Goal: Task Accomplishment & Management: Complete application form

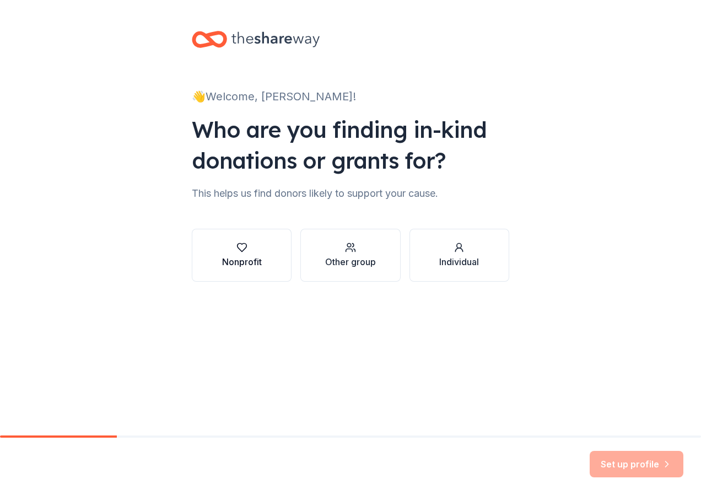
click at [237, 254] on div "Nonprofit" at bounding box center [242, 255] width 40 height 26
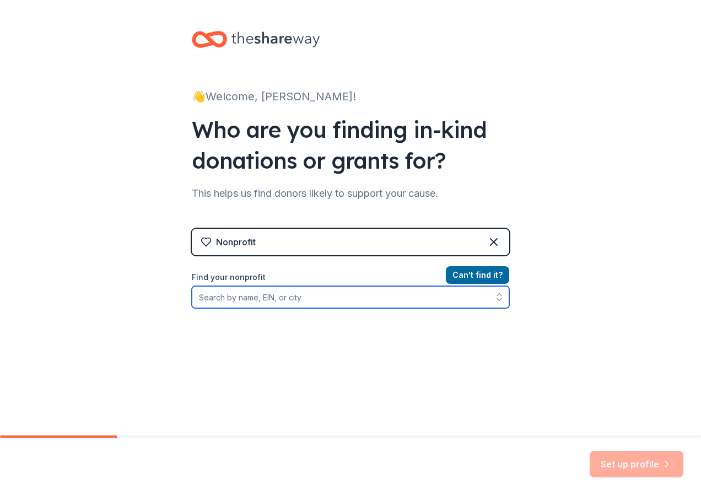
click at [262, 293] on input "Find your nonprofit" at bounding box center [351, 297] width 318 height 22
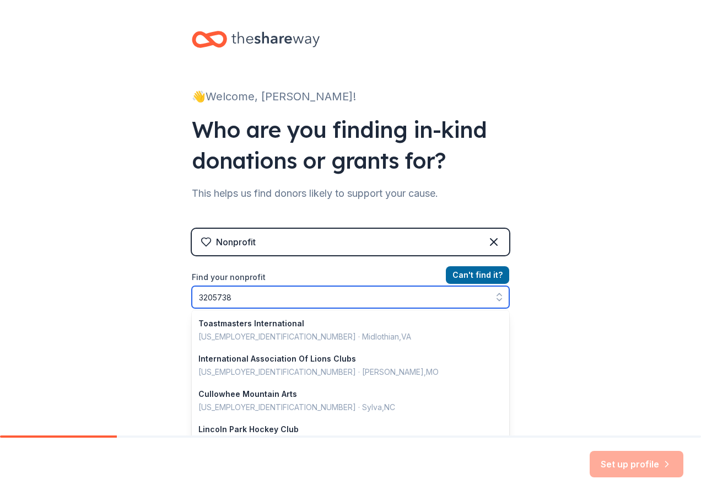
type input "32057382"
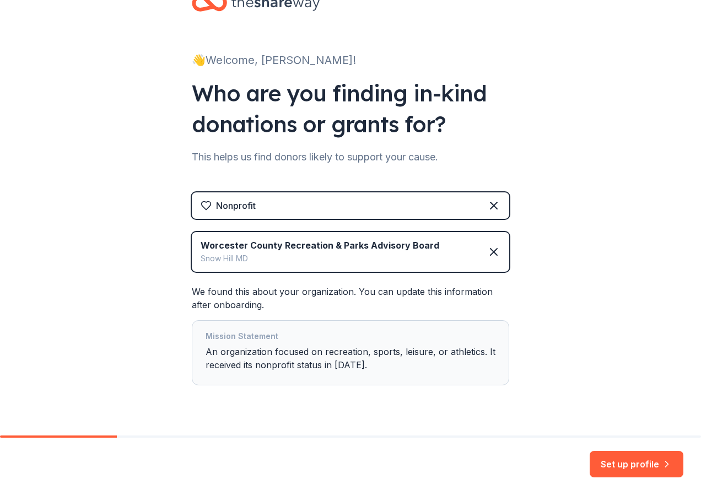
scroll to position [61, 0]
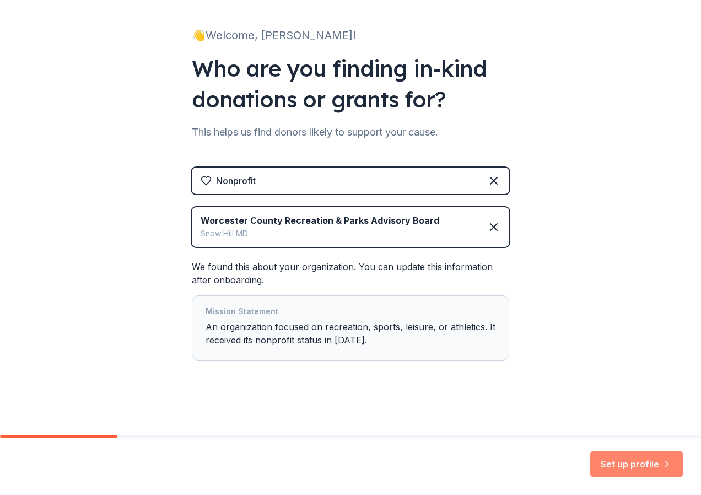
click at [620, 464] on button "Set up profile" at bounding box center [637, 464] width 94 height 26
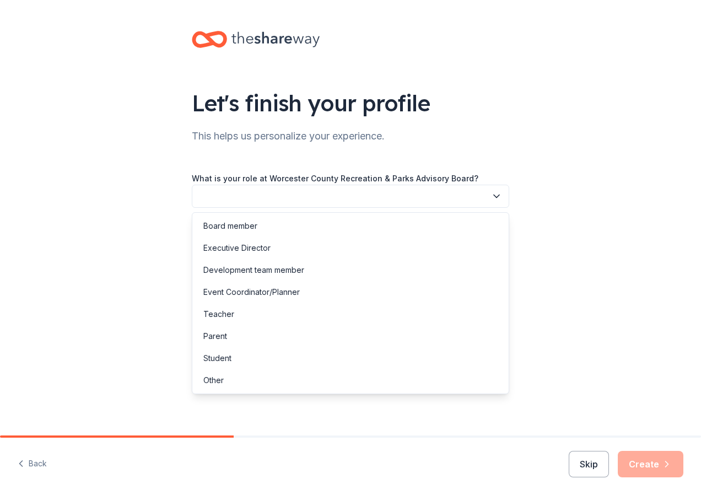
click at [307, 199] on button "button" at bounding box center [351, 196] width 318 height 23
click at [294, 269] on div "Development team member" at bounding box center [253, 270] width 101 height 13
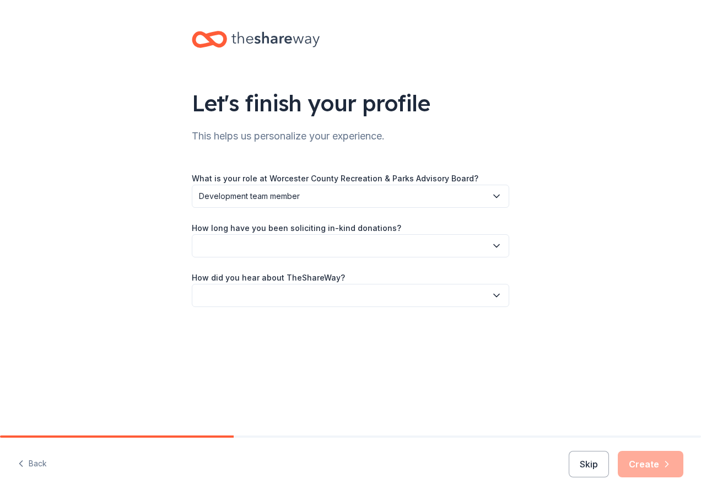
click at [283, 245] on button "button" at bounding box center [351, 245] width 318 height 23
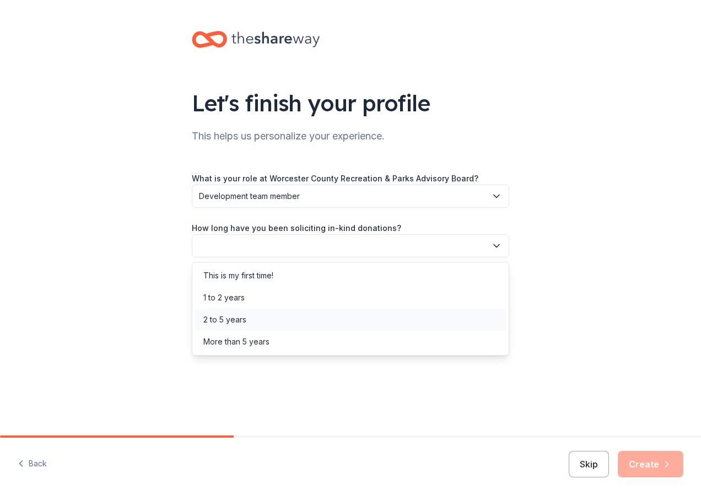
click at [235, 317] on div "2 to 5 years" at bounding box center [224, 319] width 43 height 13
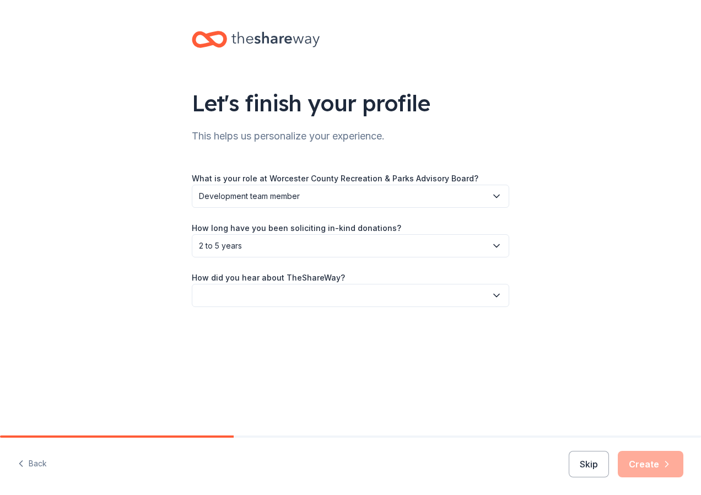
click at [238, 291] on button "button" at bounding box center [351, 295] width 318 height 23
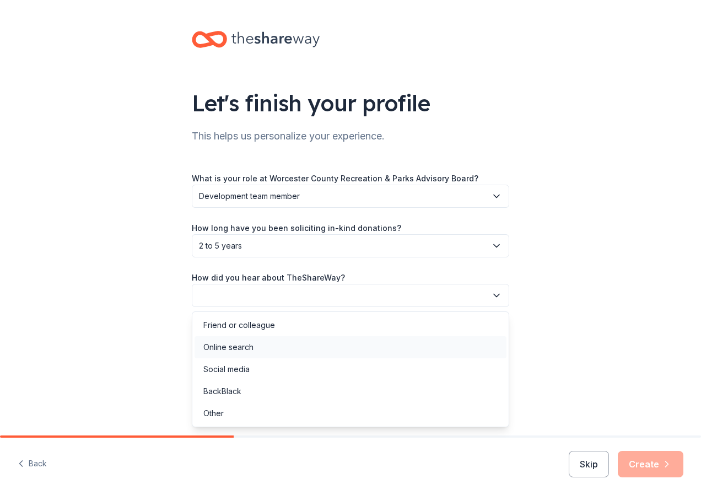
click at [246, 348] on div "Online search" at bounding box center [228, 347] width 50 height 13
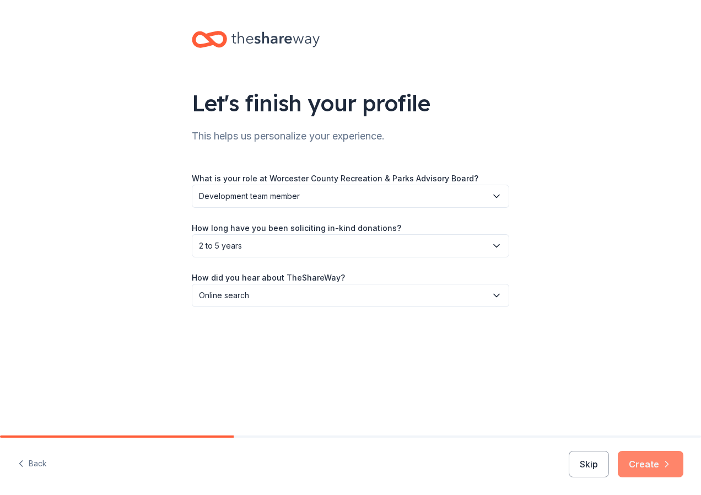
click at [641, 465] on button "Create" at bounding box center [651, 464] width 66 height 26
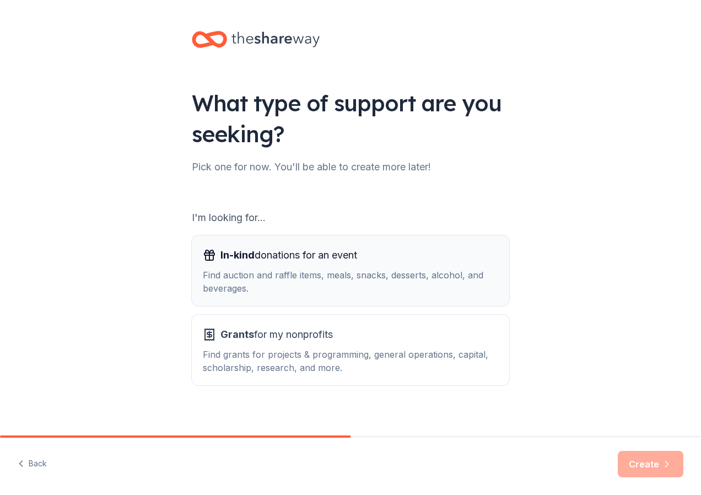
click at [266, 259] on span "In-kind donations for an event" at bounding box center [289, 256] width 137 height 18
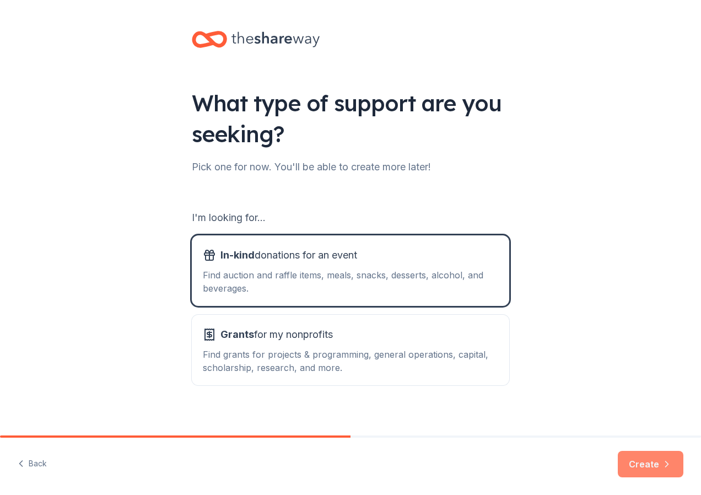
click at [649, 467] on button "Create" at bounding box center [651, 464] width 66 height 26
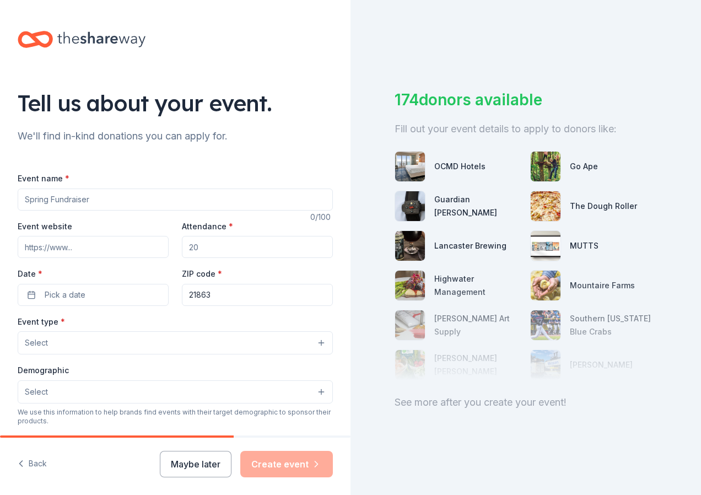
click at [101, 196] on input "Event name *" at bounding box center [175, 200] width 315 height 22
type input "13th Annual Tee Off for Youth Golf Tournament"
click at [200, 247] on input "Attendance *" at bounding box center [257, 247] width 151 height 22
type input "160"
click at [101, 299] on button "Pick a date" at bounding box center [93, 295] width 151 height 22
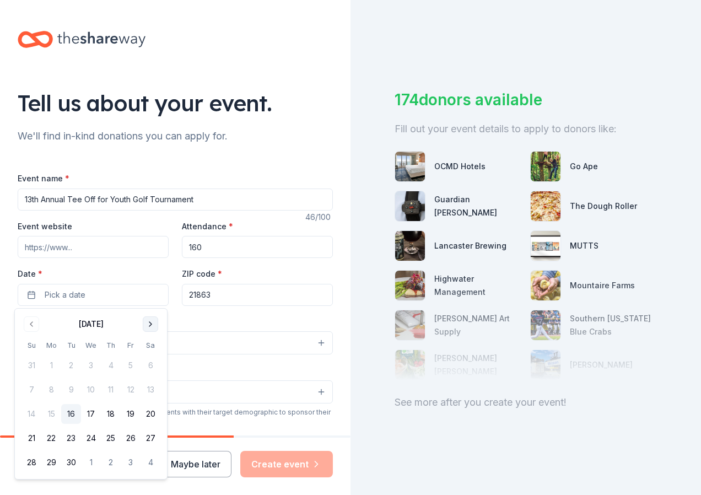
click at [151, 325] on button "Go to next month" at bounding box center [150, 324] width 15 height 15
click at [141, 321] on div "[DATE]" at bounding box center [91, 322] width 139 height 15
click at [152, 326] on button "Go to next month" at bounding box center [150, 324] width 15 height 15
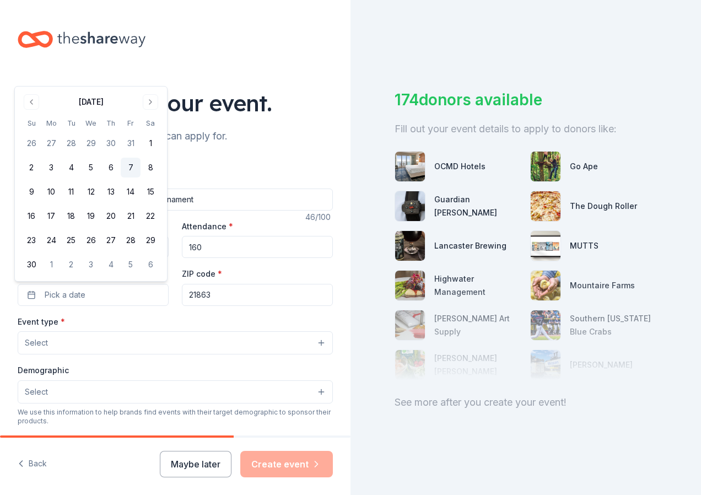
click at [128, 166] on button "7" at bounding box center [131, 168] width 20 height 20
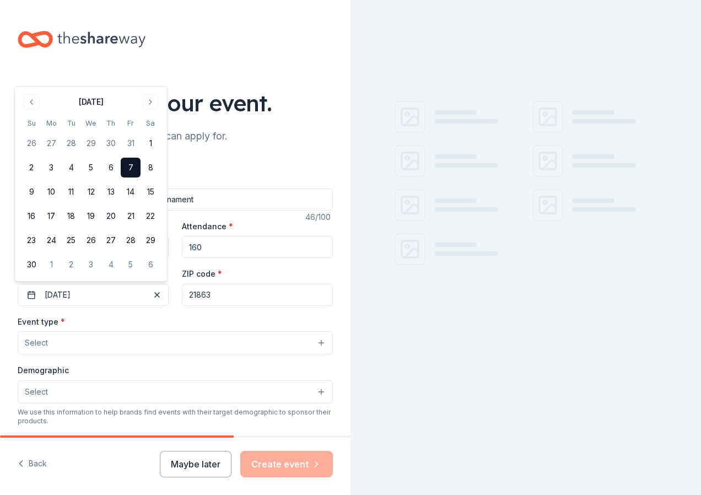
click at [211, 197] on input "13th Annual Tee Off for Youth Golf Tournament" at bounding box center [175, 200] width 315 height 22
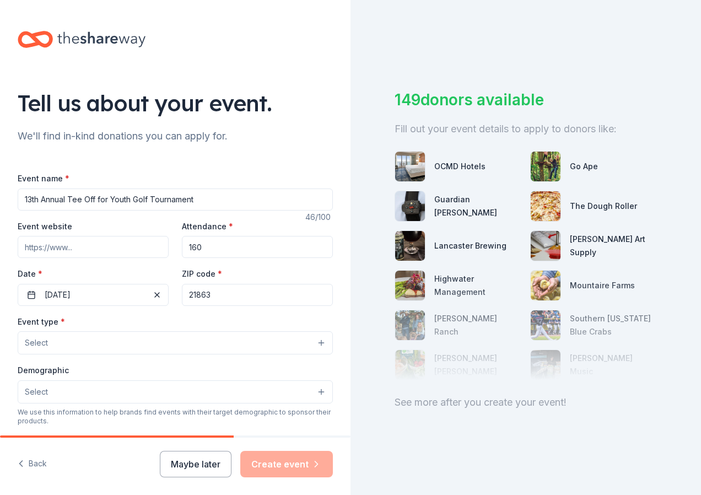
click at [63, 250] on input "Event website" at bounding box center [93, 247] width 151 height 22
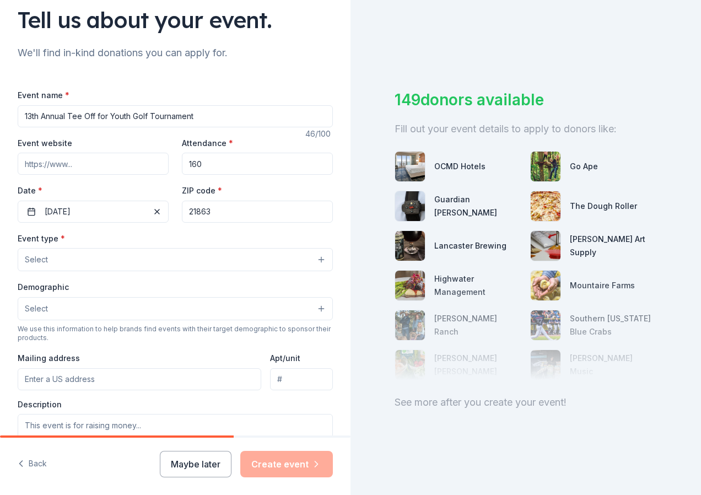
scroll to position [110, 0]
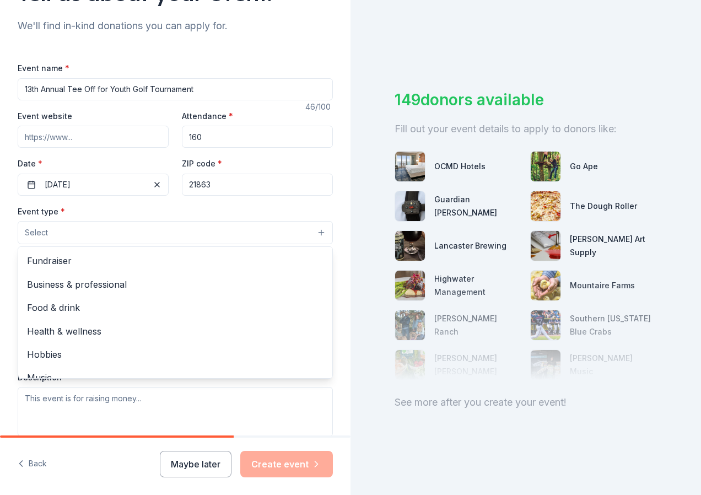
click at [119, 231] on button "Select" at bounding box center [175, 232] width 315 height 23
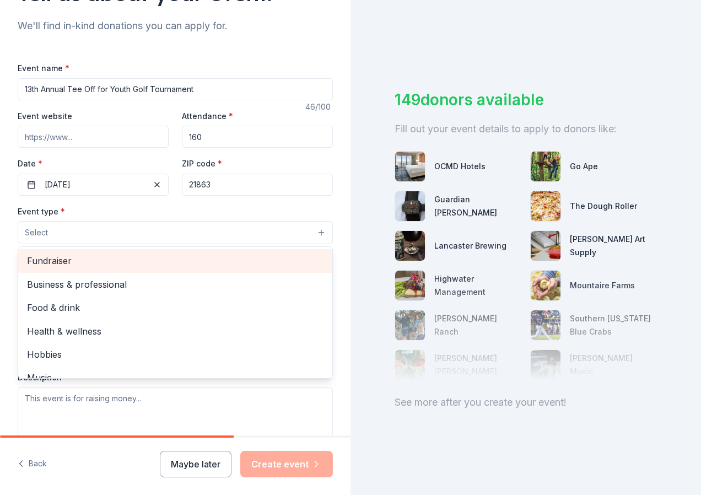
click at [101, 264] on span "Fundraiser" at bounding box center [175, 261] width 297 height 14
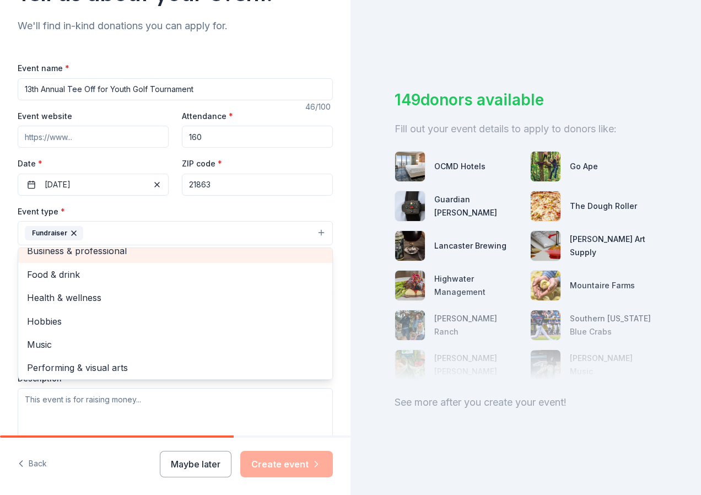
scroll to position [13, 0]
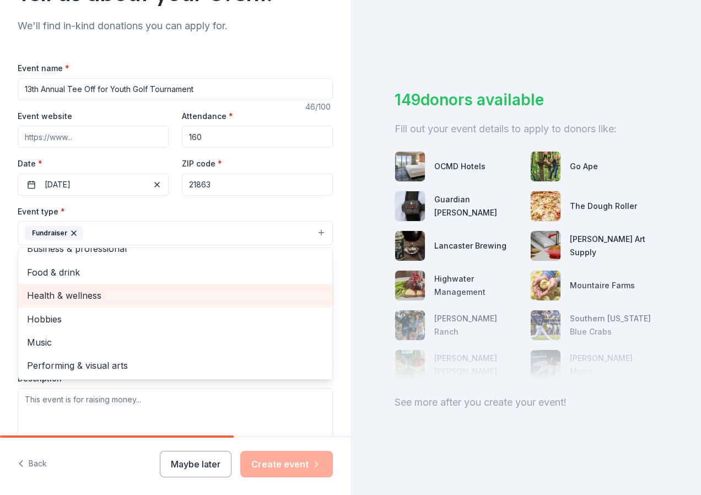
click at [98, 293] on span "Health & wellness" at bounding box center [175, 295] width 297 height 14
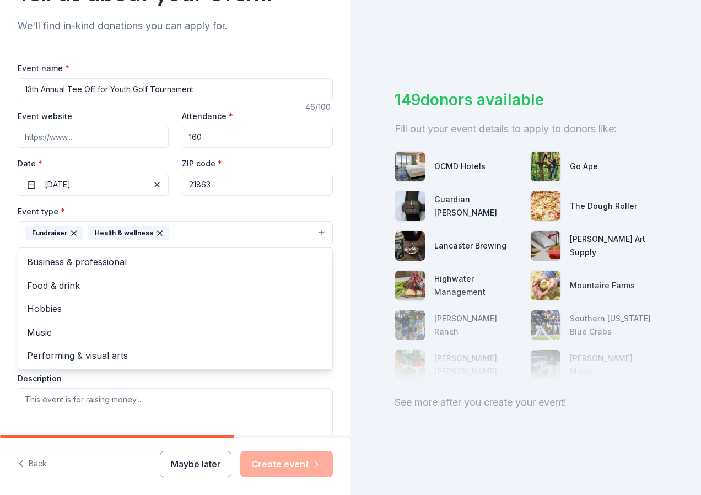
click at [294, 206] on div "Event type * Fundraiser Health & wellness Business & professional Food & drink …" at bounding box center [175, 225] width 315 height 41
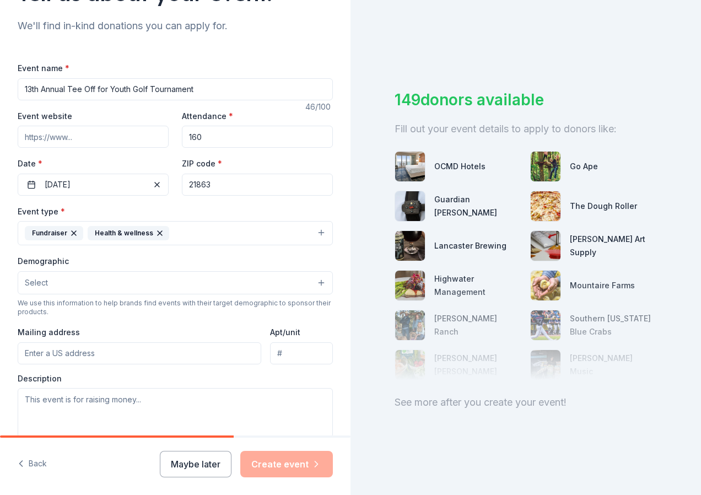
click at [84, 278] on button "Select" at bounding box center [175, 282] width 315 height 23
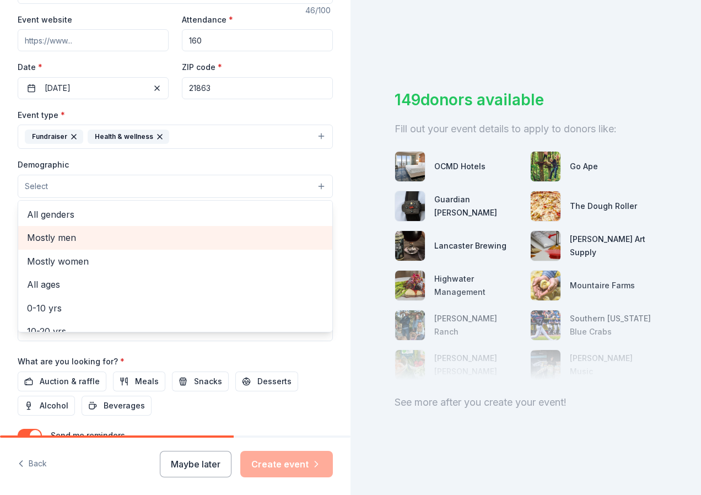
scroll to position [221, 0]
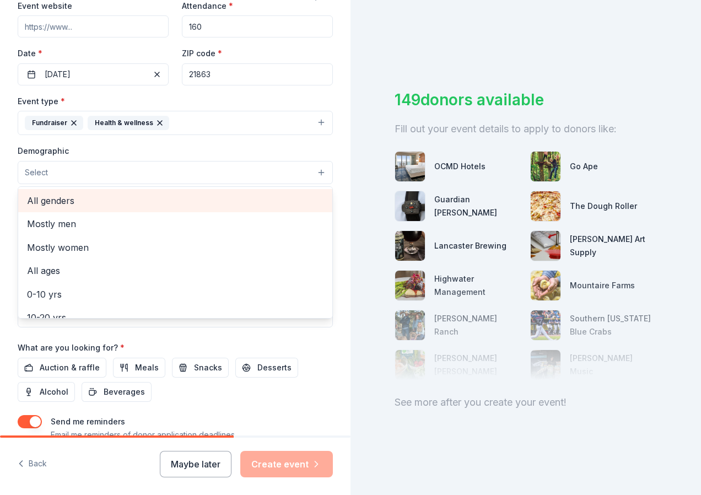
click at [73, 201] on span "All genders" at bounding box center [175, 201] width 297 height 14
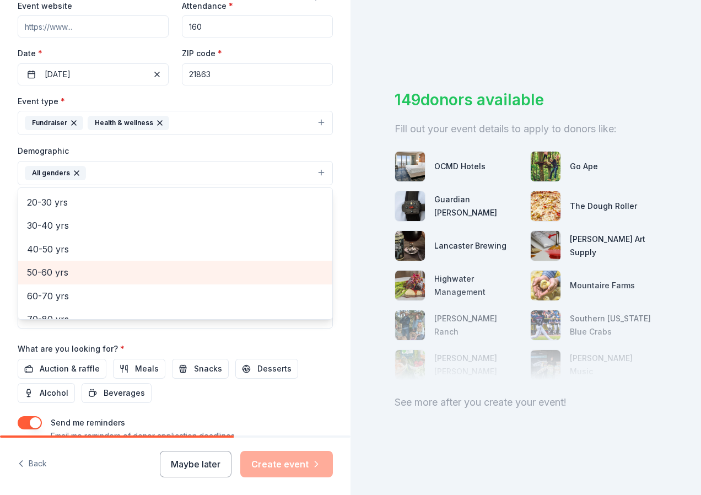
scroll to position [0, 0]
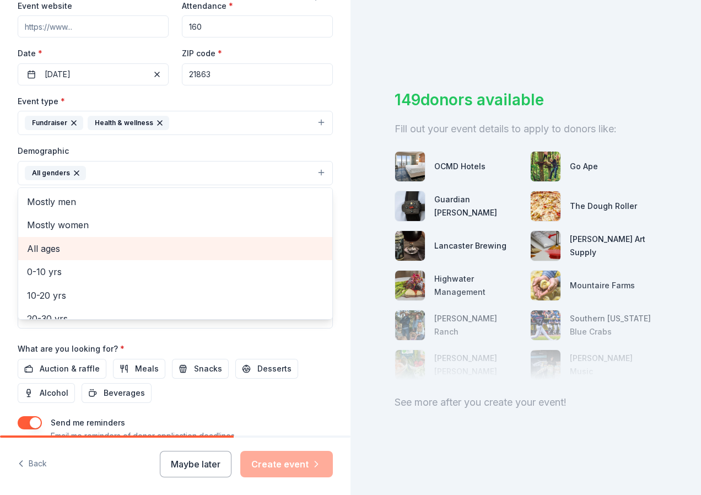
click at [72, 246] on span "All ages" at bounding box center [175, 249] width 297 height 14
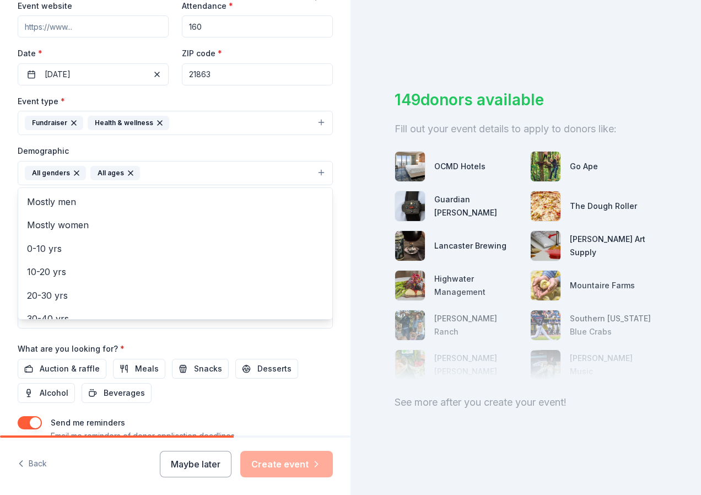
click at [131, 172] on icon "button" at bounding box center [130, 173] width 9 height 9
click at [132, 174] on button "All genders" at bounding box center [175, 173] width 315 height 24
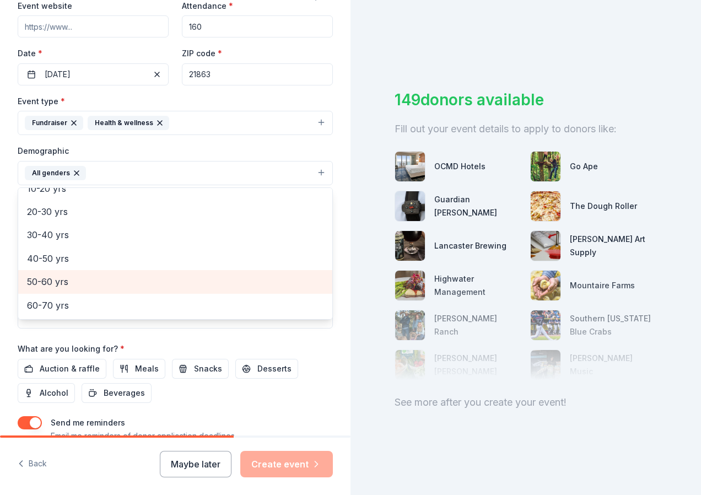
scroll to position [110, 0]
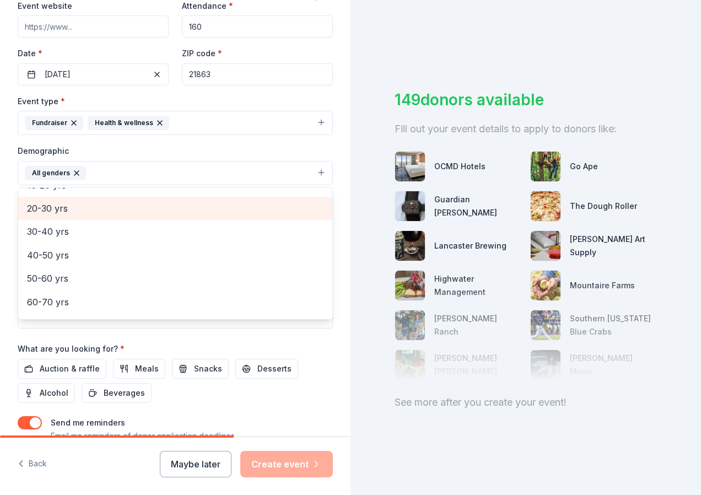
click at [73, 210] on span "20-30 yrs" at bounding box center [175, 208] width 297 height 14
click at [73, 215] on span "30-40 yrs" at bounding box center [175, 208] width 297 height 14
click at [73, 208] on span "40-50 yrs" at bounding box center [175, 212] width 297 height 14
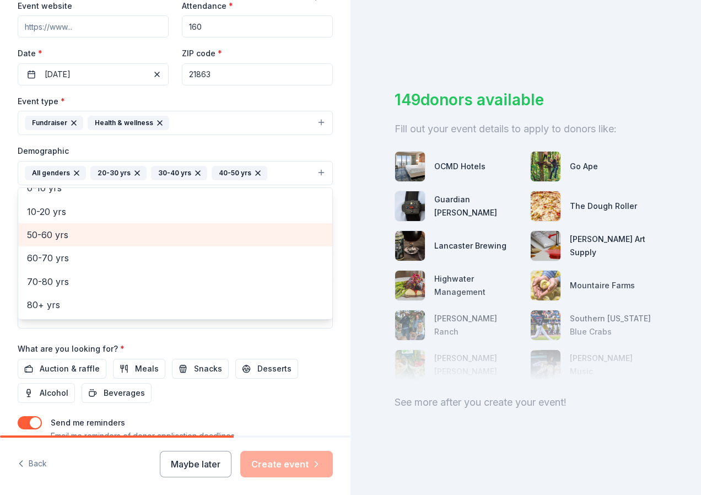
click at [68, 233] on span "50-60 yrs" at bounding box center [175, 235] width 297 height 14
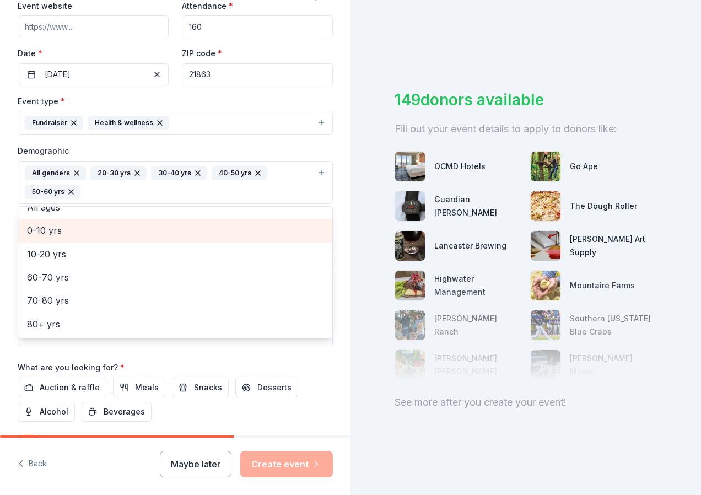
scroll to position [60, 0]
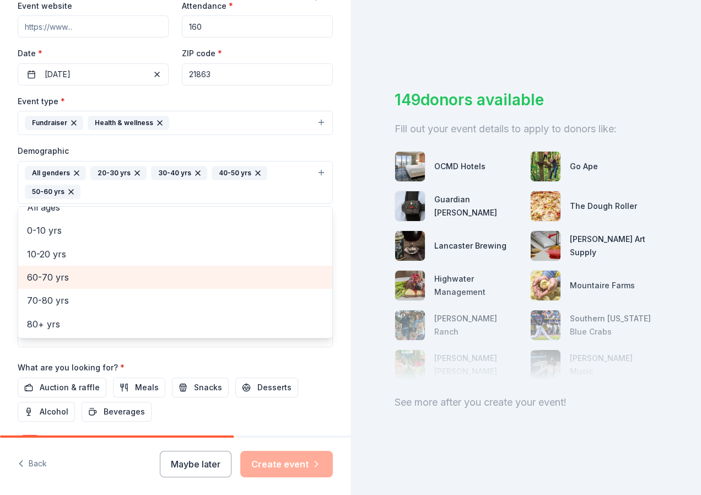
click at [59, 277] on span "60-70 yrs" at bounding box center [175, 277] width 297 height 14
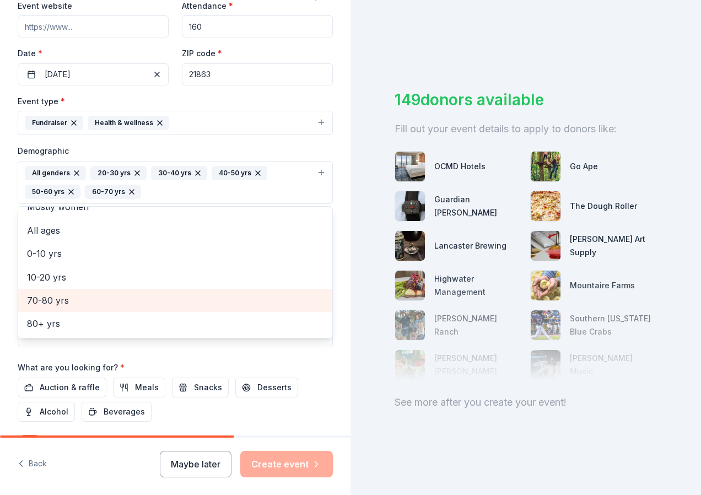
click at [61, 300] on span "70-80 yrs" at bounding box center [175, 300] width 297 height 14
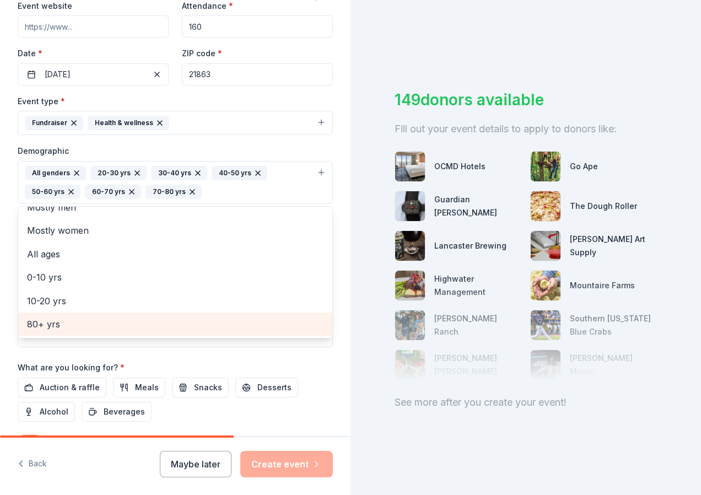
click at [55, 328] on span "80+ yrs" at bounding box center [175, 324] width 297 height 14
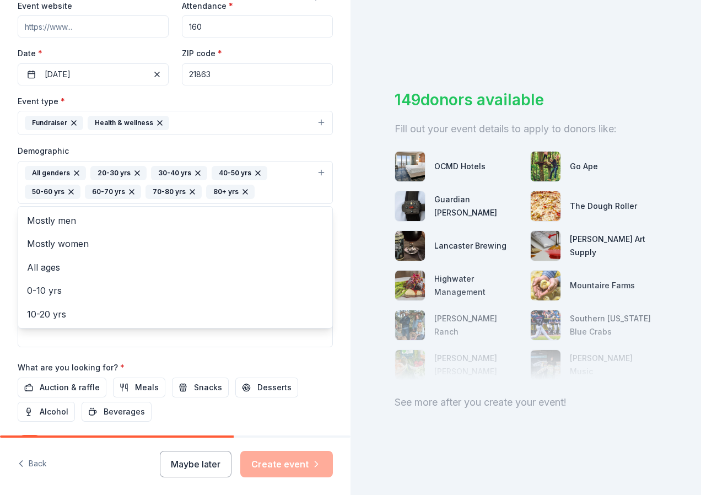
scroll to position [0, 0]
click at [167, 149] on div "Demographic All genders 20-30 yrs 30-40 yrs 40-50 yrs 50-60 yrs 60-70 yrs 70-80…" at bounding box center [175, 174] width 315 height 60
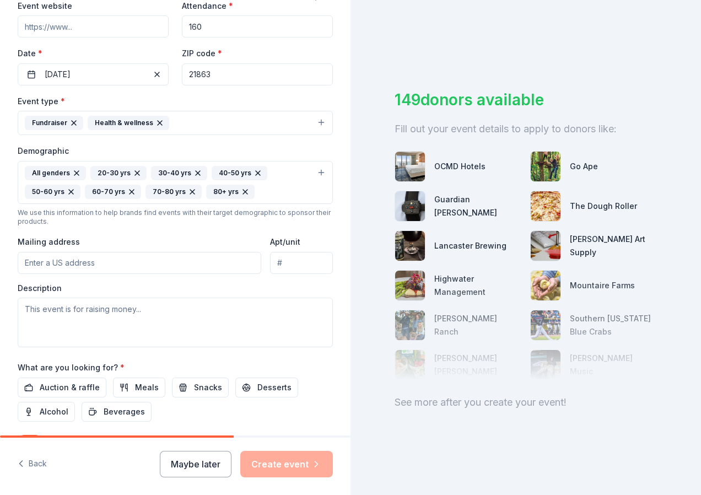
click at [151, 262] on input "Mailing address" at bounding box center [140, 263] width 244 height 22
click at [146, 221] on div "We use this information to help brands find events with their target demographi…" at bounding box center [175, 217] width 315 height 18
click at [122, 257] on input "[STREET_ADDRESS]" at bounding box center [140, 263] width 244 height 22
type input "[STREET_ADDRESS]"
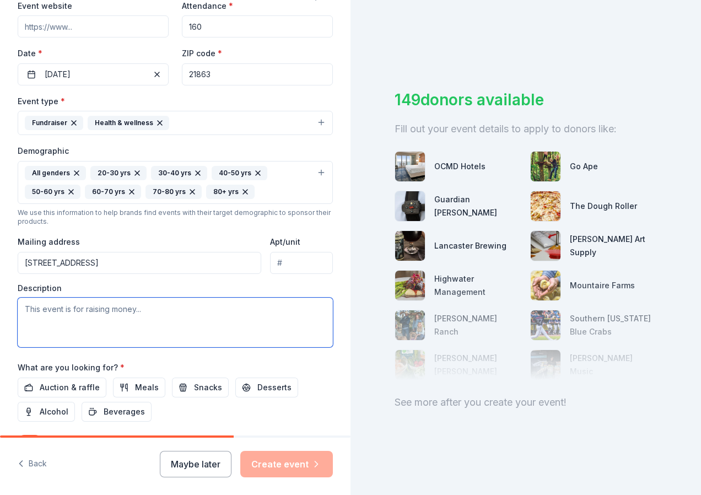
click at [120, 312] on textarea at bounding box center [175, 323] width 315 height 50
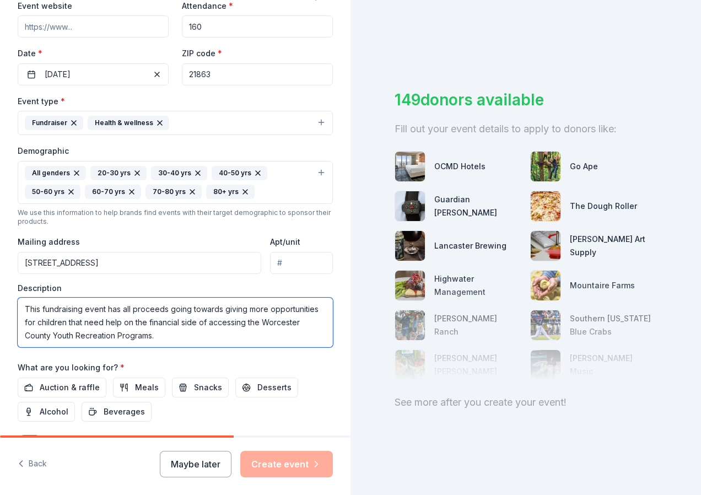
drag, startPoint x: 169, startPoint y: 339, endPoint x: 25, endPoint y: 307, distance: 147.3
click at [25, 307] on textarea "This fundraising event has all proceeds going towards giving more opportunities…" at bounding box center [175, 323] width 315 height 50
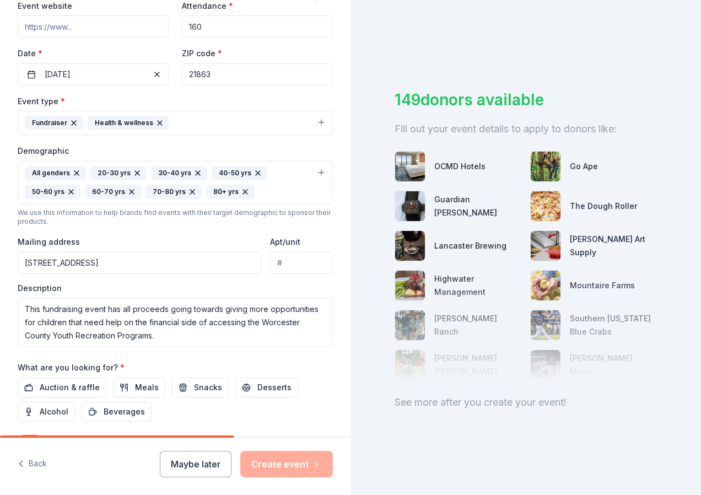
click at [126, 358] on div "Event name * 13th Annual Tee Off for Youth Golf Tournament 46 /100 Event websit…" at bounding box center [175, 216] width 315 height 531
click at [72, 383] on span "Auction & raffle" at bounding box center [70, 387] width 60 height 13
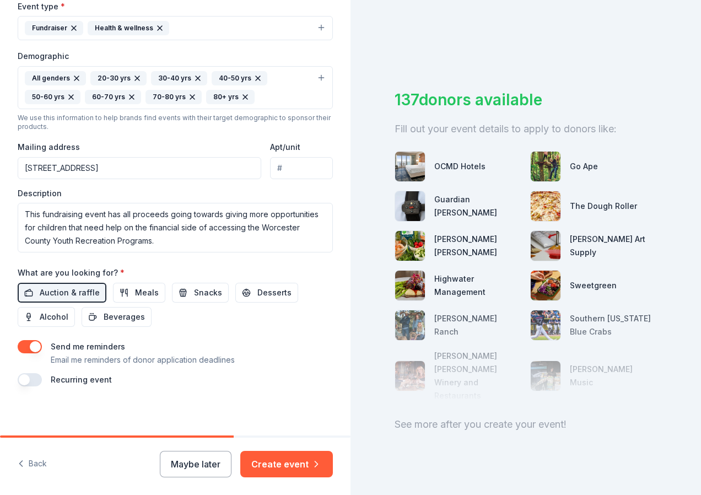
scroll to position [319, 0]
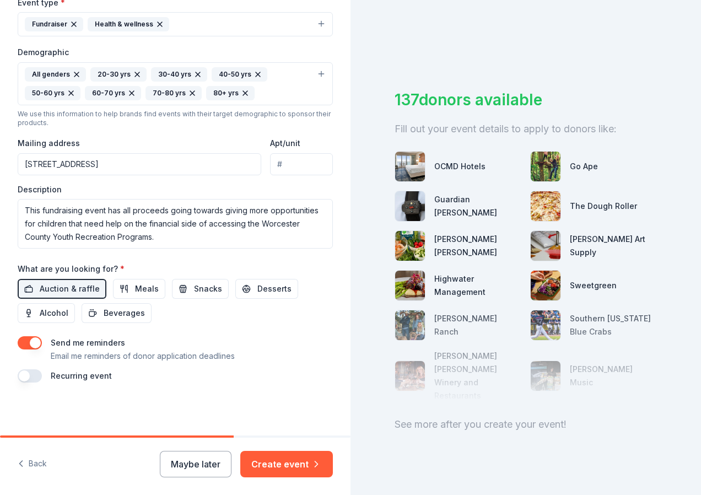
click at [29, 373] on button "button" at bounding box center [30, 375] width 24 height 13
click at [108, 408] on button "[DATE]" at bounding box center [79, 409] width 57 height 22
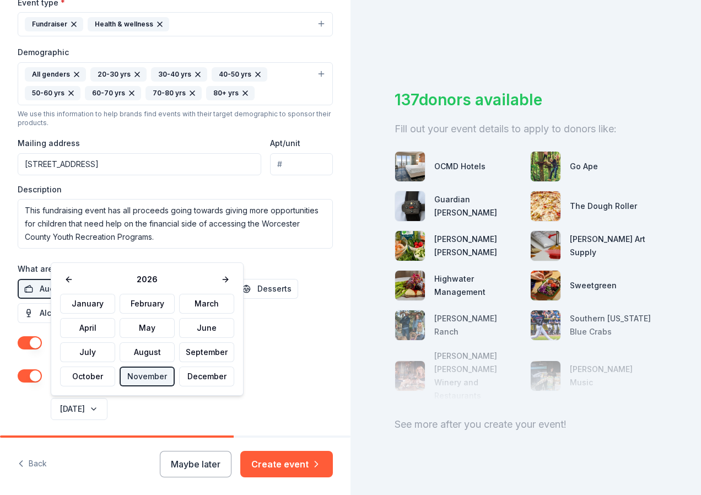
click at [272, 385] on div "Recurring event This is a recurring event. The next event is in:" at bounding box center [175, 382] width 315 height 26
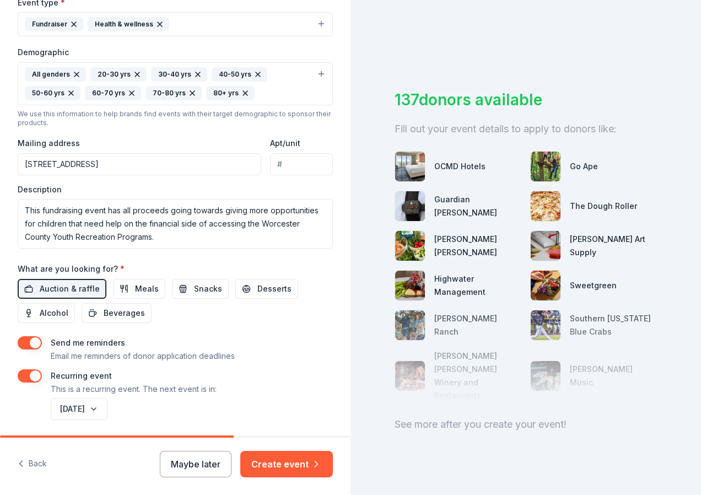
click at [36, 347] on button "button" at bounding box center [30, 342] width 24 height 13
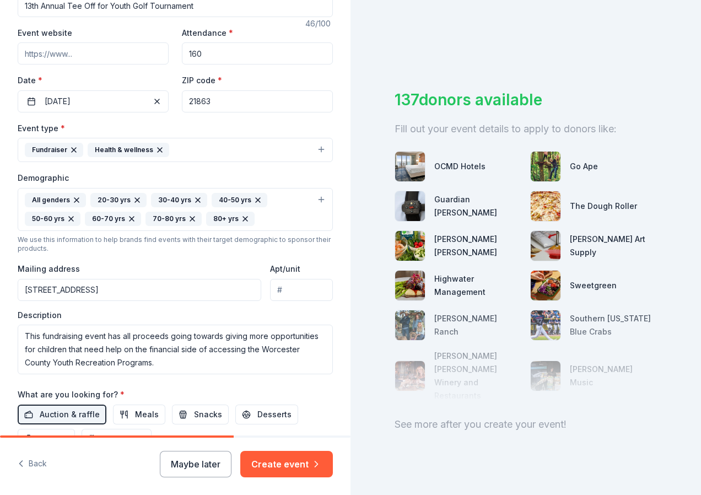
scroll to position [249, 0]
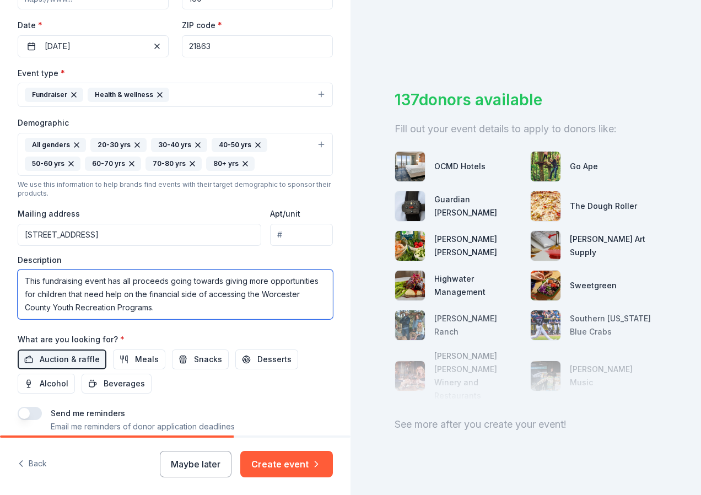
drag, startPoint x: 104, startPoint y: 279, endPoint x: 98, endPoint y: 279, distance: 6.1
click at [98, 279] on textarea "This fundraising event has all proceeds going towards giving more opportunities…" at bounding box center [175, 295] width 315 height 50
drag, startPoint x: 105, startPoint y: 281, endPoint x: 87, endPoint y: 281, distance: 18.2
click at [87, 281] on textarea "This fundraising event has all proceeds going towards giving more opportunities…" at bounding box center [175, 295] width 315 height 50
click at [136, 277] on textarea "This fundraising Charity Golf Tournament has all proceeds going towards giving …" at bounding box center [175, 295] width 315 height 50
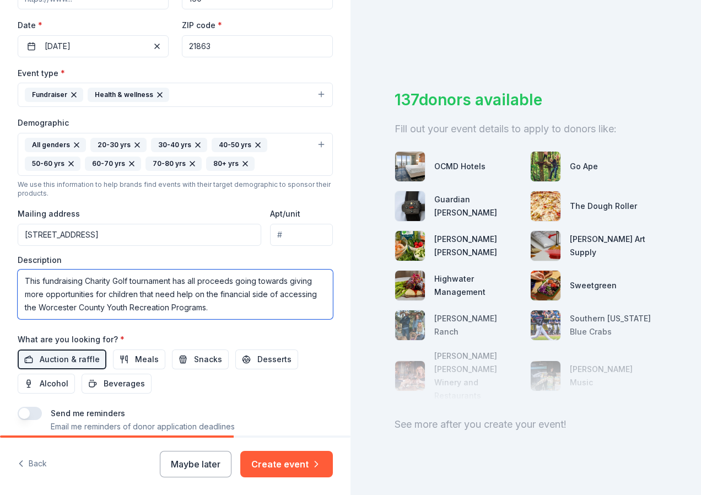
click at [119, 278] on textarea "This fundraising Charity Golf tournament has all proceeds going towards giving …" at bounding box center [175, 295] width 315 height 50
click at [92, 280] on textarea "This fundraising Charity Golf tournament has all proceeds going towards giving …" at bounding box center [175, 295] width 315 height 50
click at [117, 278] on textarea "This fundraising charity Golf tournament has all proceeds going towards giving …" at bounding box center [175, 295] width 315 height 50
click at [225, 307] on textarea "This fundraising charity golf tournament has all proceeds going towards giving …" at bounding box center [175, 295] width 315 height 50
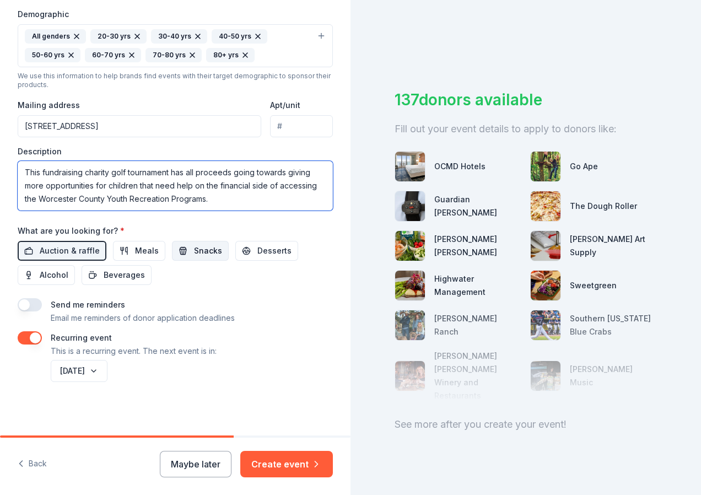
scroll to position [359, 0]
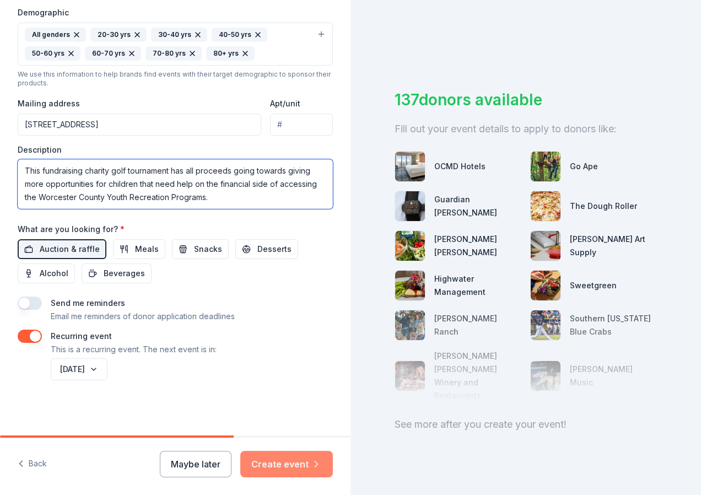
type textarea "This fundraising charity golf tournament has all proceeds going towards giving …"
click at [295, 468] on button "Create event" at bounding box center [286, 464] width 93 height 26
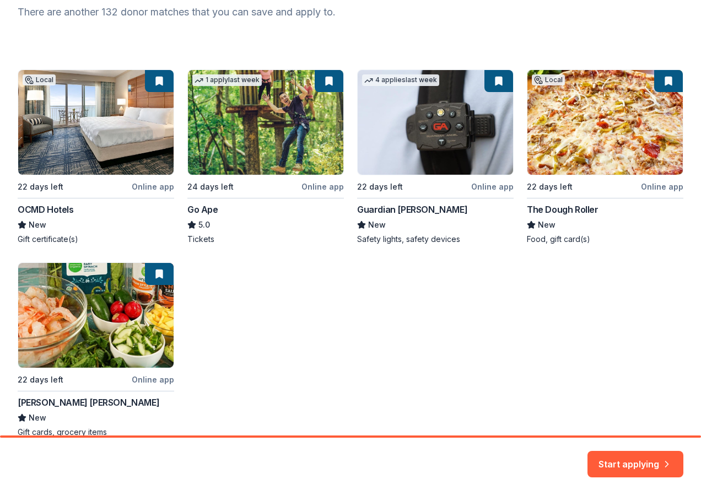
scroll to position [100, 0]
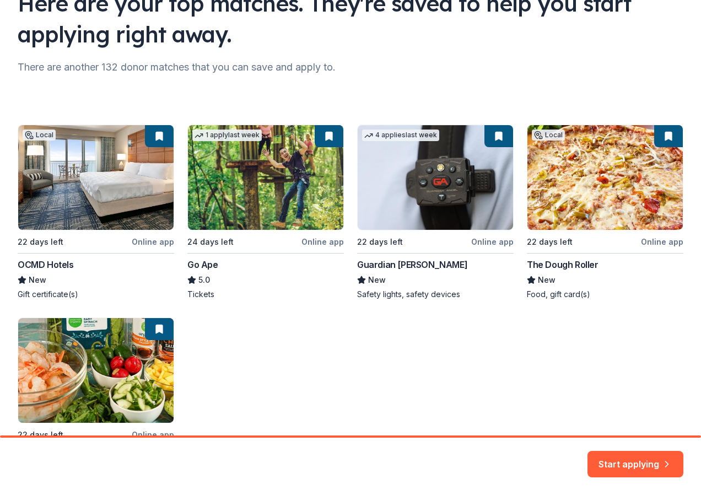
click at [75, 142] on div "Local 22 days left Online app OCMD Hotels New Gift certificate(s) 1 apply last …" at bounding box center [351, 309] width 666 height 368
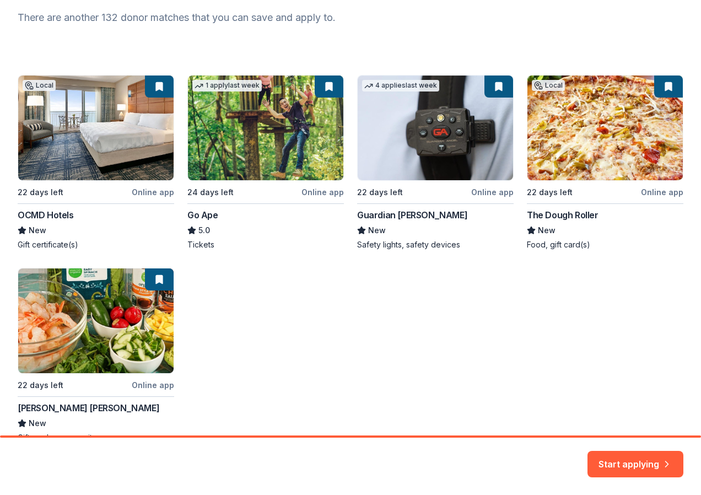
scroll to position [210, 0]
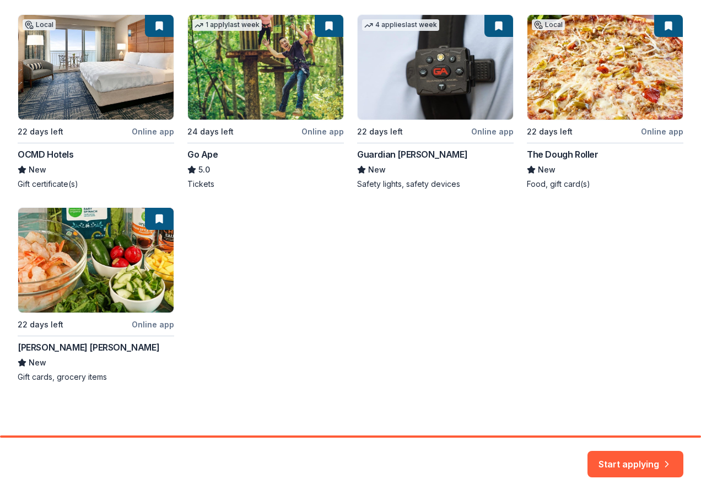
click at [42, 324] on div "Local 22 days left Online app OCMD Hotels New Gift certificate(s) 1 apply last …" at bounding box center [351, 198] width 666 height 368
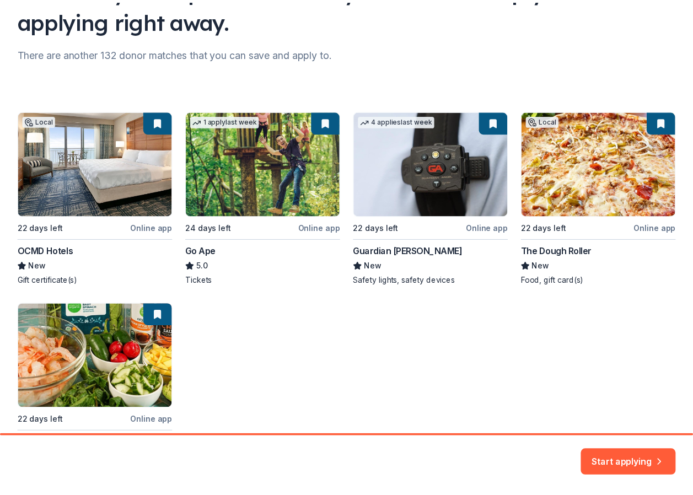
scroll to position [100, 0]
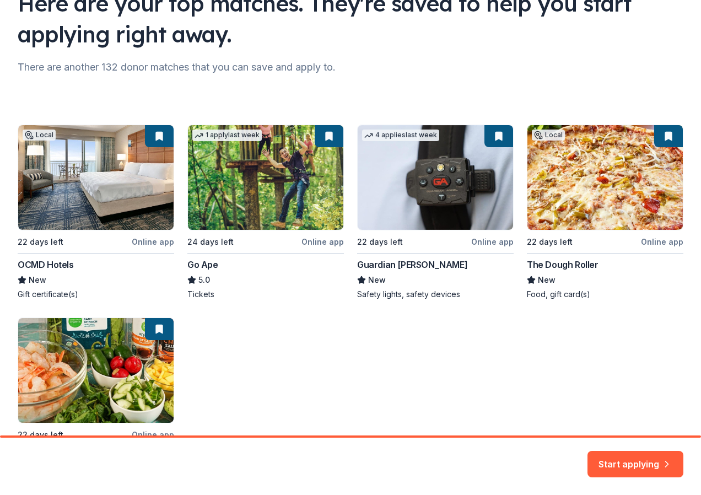
click at [157, 137] on div "Local 22 days left Online app OCMD Hotels New Gift certificate(s) 1 apply last …" at bounding box center [351, 309] width 666 height 368
click at [58, 205] on div "Local 22 days left Online app OCMD Hotels New Gift certificate(s) 1 apply last …" at bounding box center [351, 309] width 666 height 368
click at [48, 261] on div "Local 22 days left Online app OCMD Hotels New Gift certificate(s) 1 apply last …" at bounding box center [351, 309] width 666 height 368
click at [640, 460] on button "Start applying" at bounding box center [636, 457] width 96 height 26
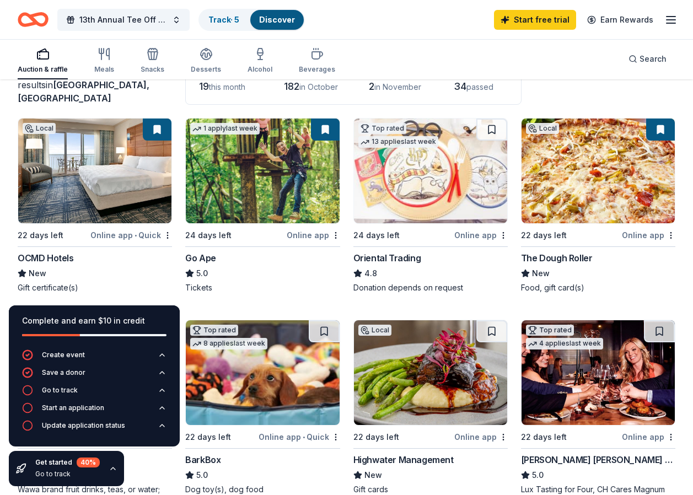
scroll to position [110, 0]
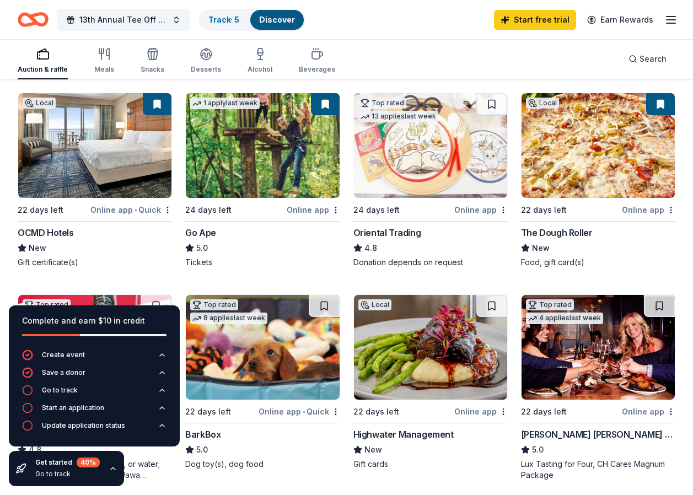
click at [60, 229] on div "OCMD Hotels" at bounding box center [46, 232] width 56 height 13
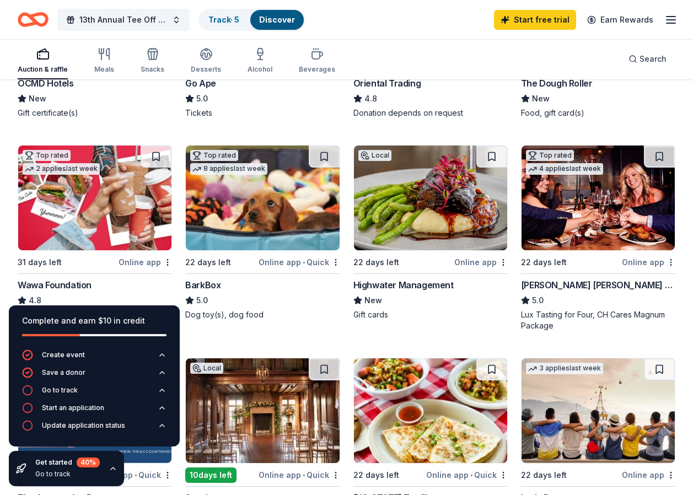
scroll to position [276, 0]
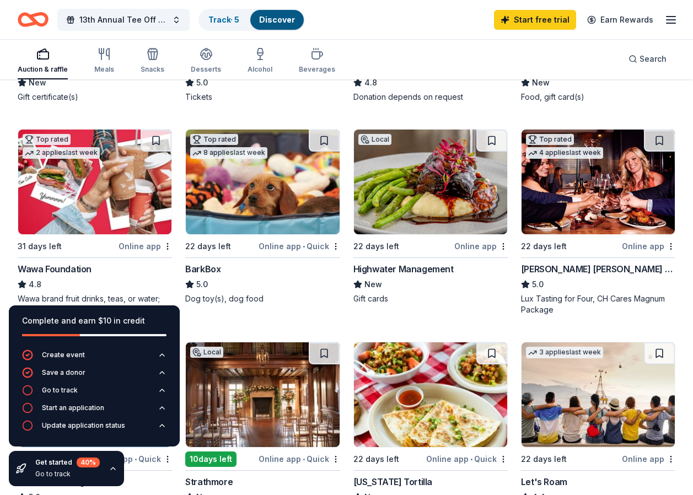
click at [260, 190] on img at bounding box center [262, 182] width 153 height 105
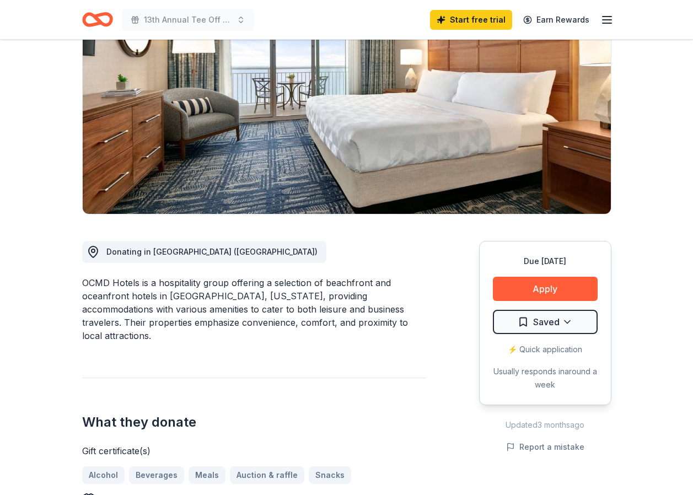
scroll to position [110, 0]
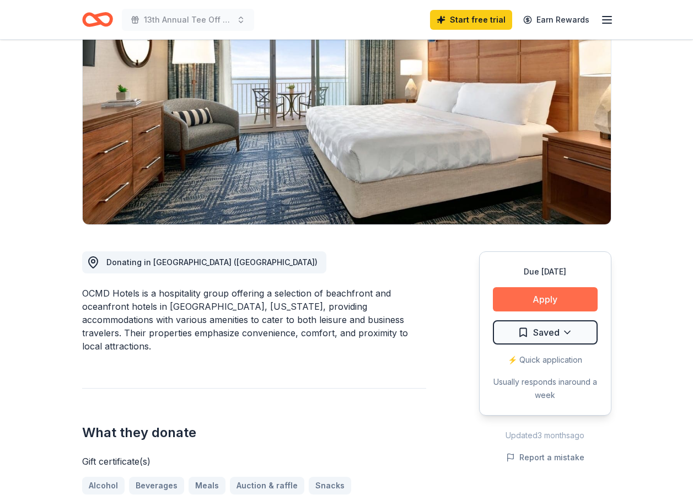
click at [535, 298] on button "Apply" at bounding box center [545, 299] width 105 height 24
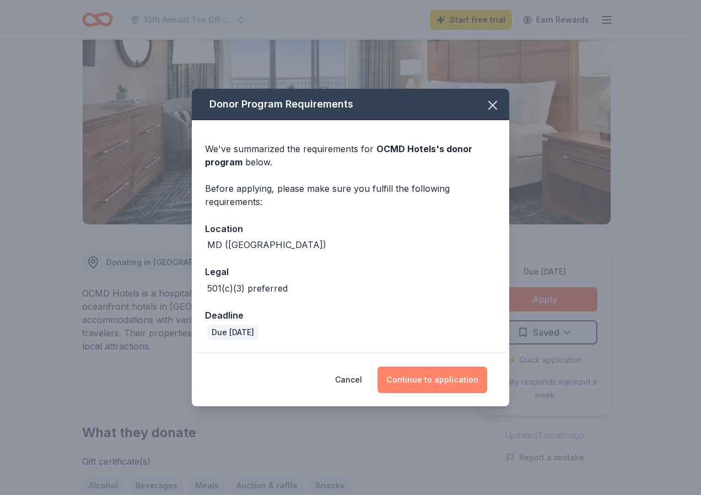
click at [430, 381] on button "Continue to application" at bounding box center [433, 380] width 110 height 26
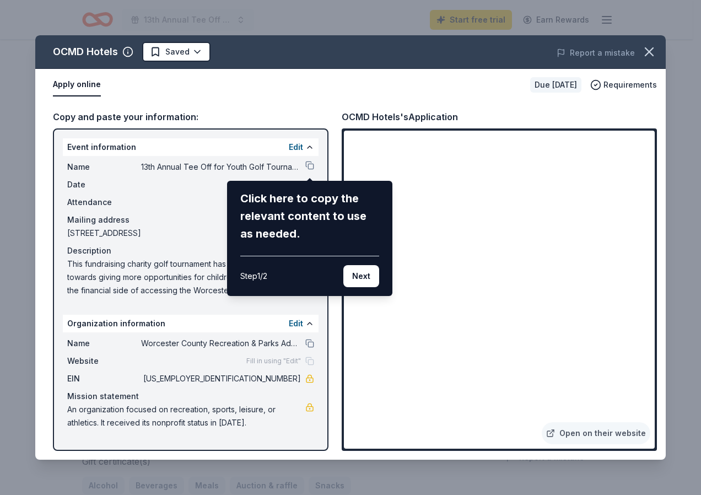
click at [183, 222] on div "OCMD Hotels Saved Report a mistake Apply online Due in 22 days Requirements Cop…" at bounding box center [350, 247] width 631 height 425
click at [371, 274] on button "Next" at bounding box center [362, 276] width 36 height 22
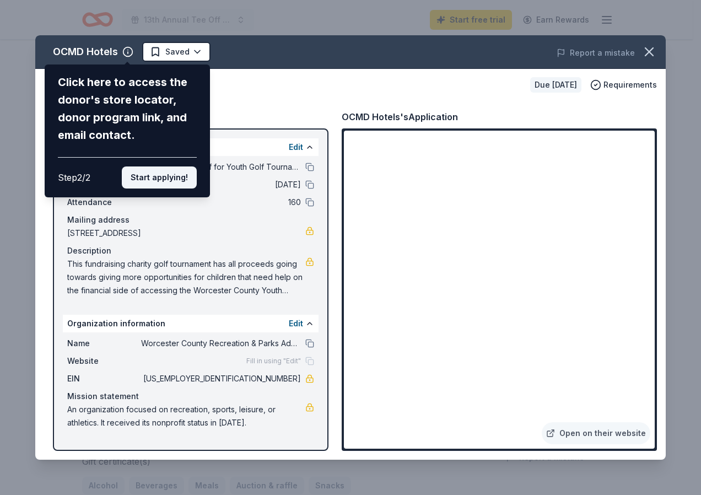
click at [170, 180] on button "Start applying!" at bounding box center [159, 178] width 75 height 22
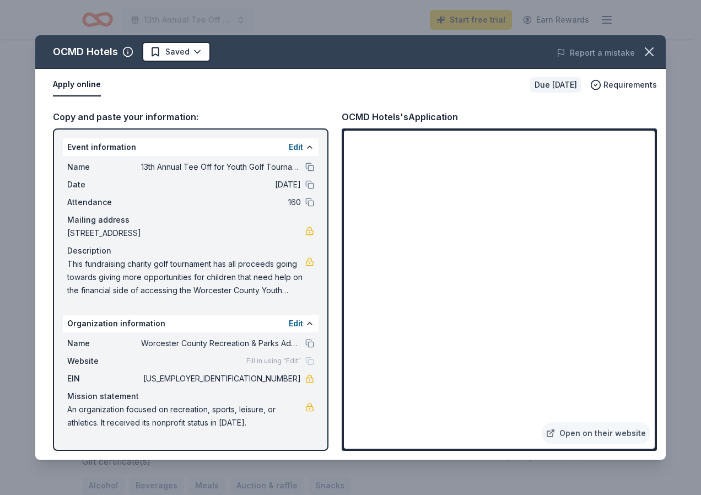
drag, startPoint x: 67, startPoint y: 261, endPoint x: 126, endPoint y: 263, distance: 58.5
click at [126, 263] on span "This fundraising charity golf tournament has all proceeds going towards giving …" at bounding box center [186, 278] width 238 height 40
click at [288, 280] on span "This fundraising charity golf tournament has all proceeds going towards giving …" at bounding box center [186, 278] width 238 height 40
click at [649, 57] on icon "button" at bounding box center [649, 51] width 15 height 15
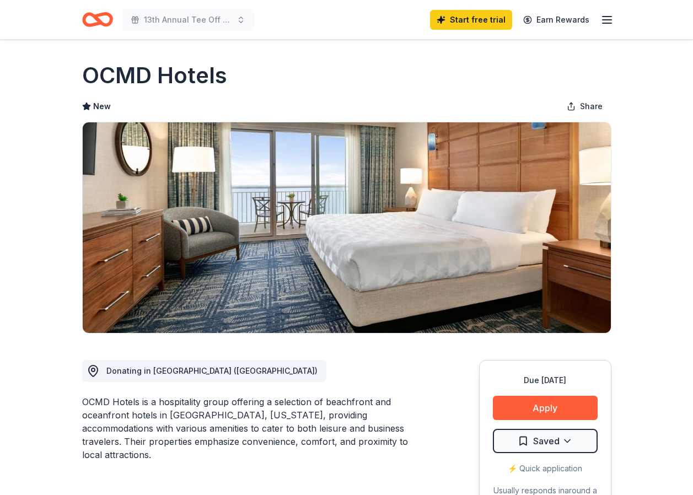
scroll to position [0, 0]
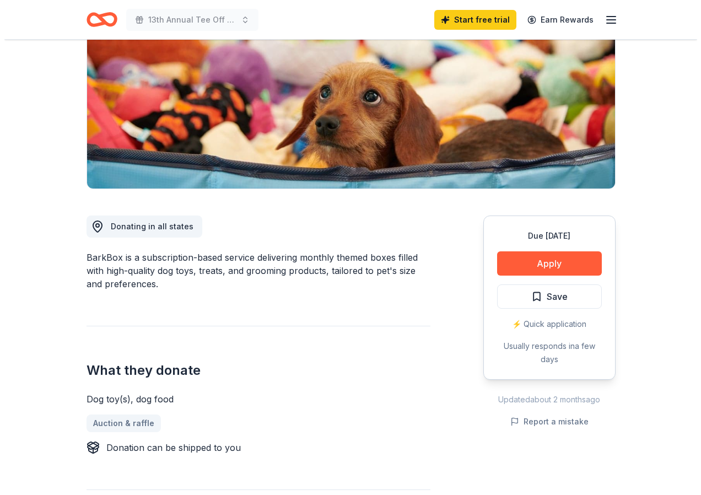
scroll to position [165, 0]
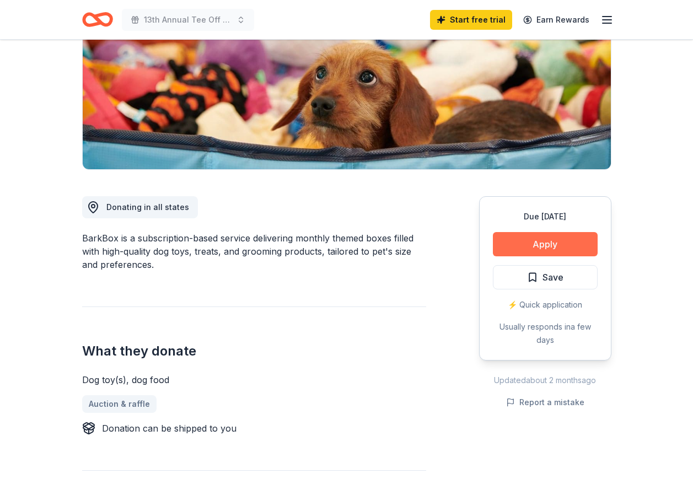
click at [521, 243] on button "Apply" at bounding box center [545, 244] width 105 height 24
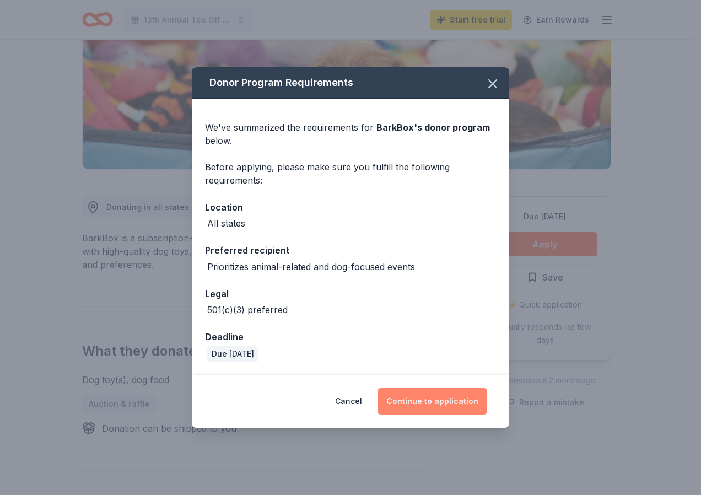
click at [430, 397] on button "Continue to application" at bounding box center [433, 401] width 110 height 26
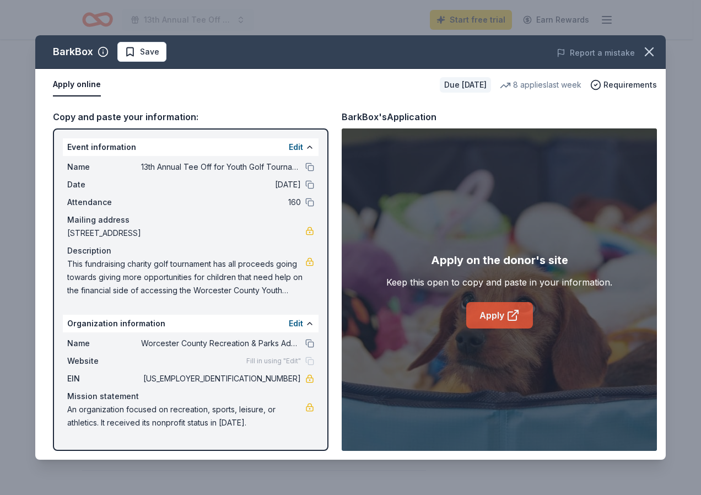
click at [498, 318] on link "Apply" at bounding box center [500, 315] width 67 height 26
click at [492, 313] on link "Apply" at bounding box center [500, 315] width 67 height 26
